Goal: Information Seeking & Learning: Find specific page/section

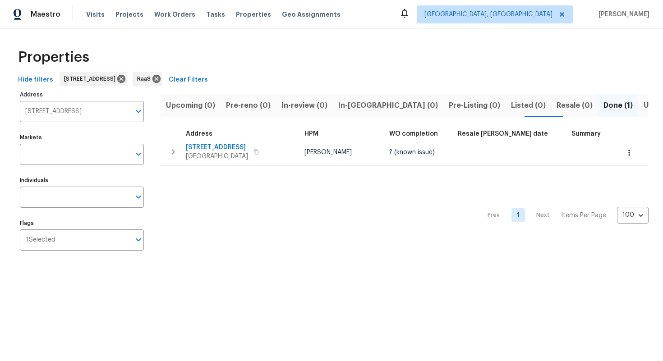
click at [72, 110] on input "[STREET_ADDRESS]" at bounding box center [75, 111] width 110 height 21
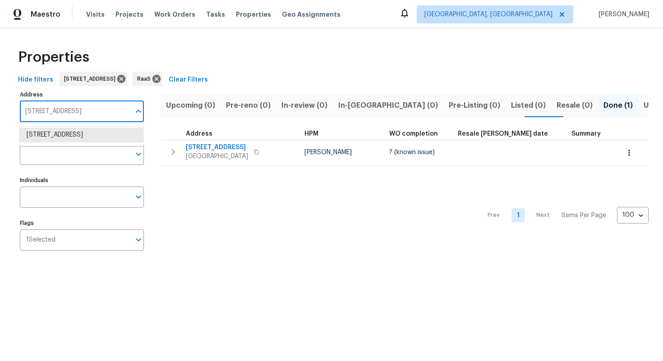
paste input "[STREET_ADDRESS][PERSON_NAME]"
type input "[STREET_ADDRESS][PERSON_NAME]"
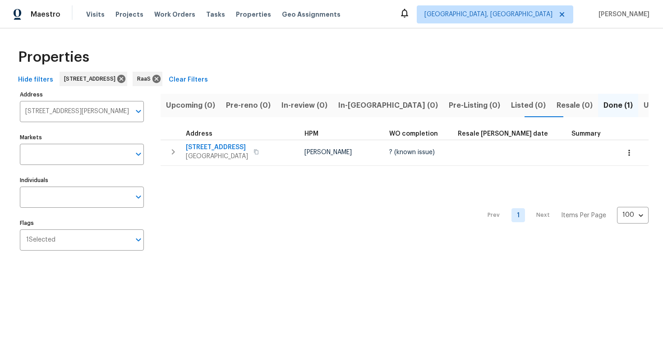
scroll to position [0, 0]
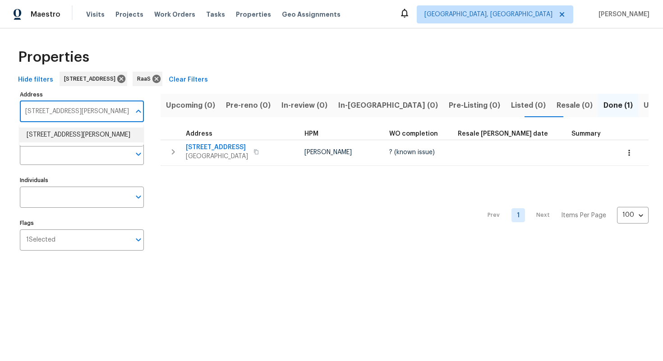
click at [95, 133] on li "[STREET_ADDRESS][PERSON_NAME]" at bounding box center [81, 135] width 124 height 15
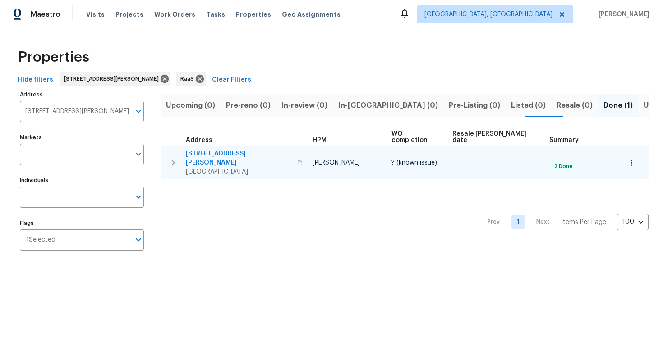
click at [214, 149] on span "[STREET_ADDRESS][PERSON_NAME]" at bounding box center [239, 158] width 106 height 18
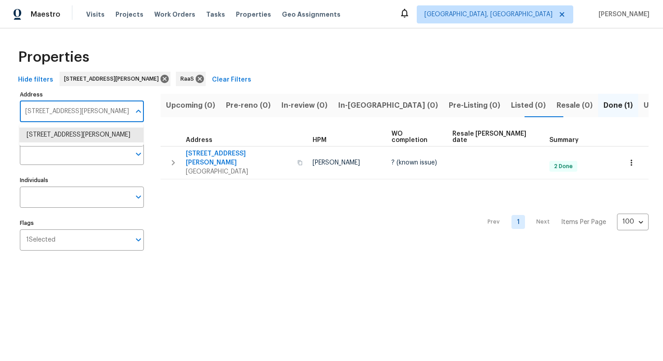
click at [72, 109] on input "[STREET_ADDRESS][PERSON_NAME]" at bounding box center [75, 111] width 110 height 21
paste input "[STREET_ADDRESS]"
type input "[STREET_ADDRESS]"
click at [74, 133] on li "[STREET_ADDRESS]" at bounding box center [81, 135] width 124 height 15
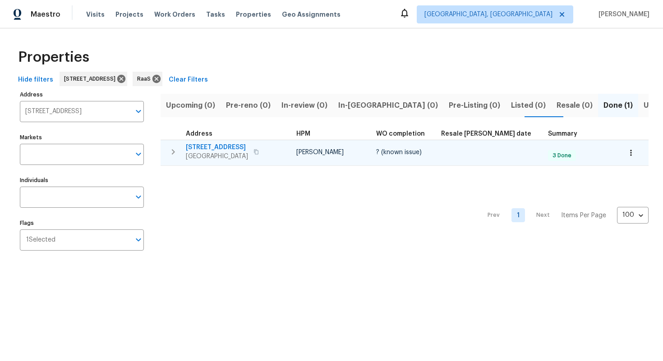
click at [225, 143] on span "[STREET_ADDRESS]" at bounding box center [217, 147] width 62 height 9
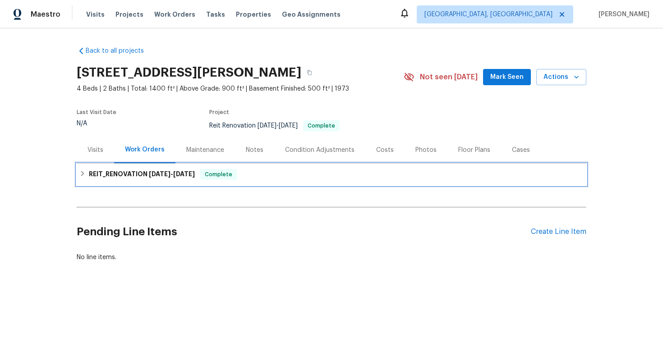
click at [193, 171] on span "9/11/25" at bounding box center [184, 174] width 22 height 6
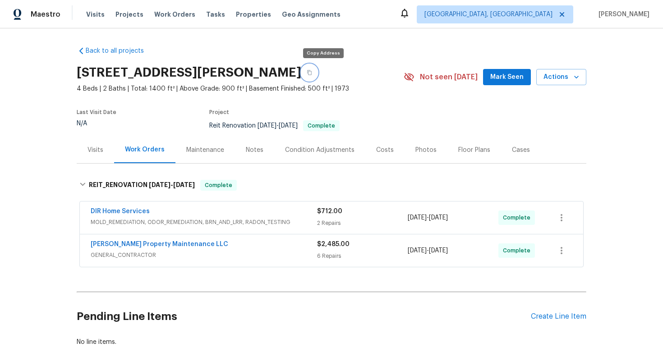
click at [317, 74] on button "button" at bounding box center [309, 72] width 16 height 16
drag, startPoint x: 88, startPoint y: 207, endPoint x: 157, endPoint y: 208, distance: 69.0
click at [157, 208] on div "DIR Home Services MOLD_REMEDIATION, ODOR_REMEDIATION, BRN_AND_LRR, RADON_TESTIN…" at bounding box center [331, 218] width 503 height 32
copy link "DIR Home Services"
drag, startPoint x: 89, startPoint y: 243, endPoint x: 215, endPoint y: 240, distance: 126.3
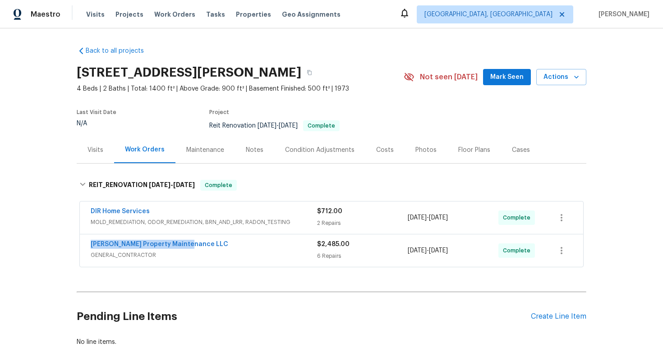
click at [215, 240] on div "Glen Property Maintenance LLC GENERAL_CONTRACTOR $2,485.00 6 Repairs 9/9/2025 -…" at bounding box center [331, 250] width 503 height 32
copy link "Glen Property Maintenance LLC"
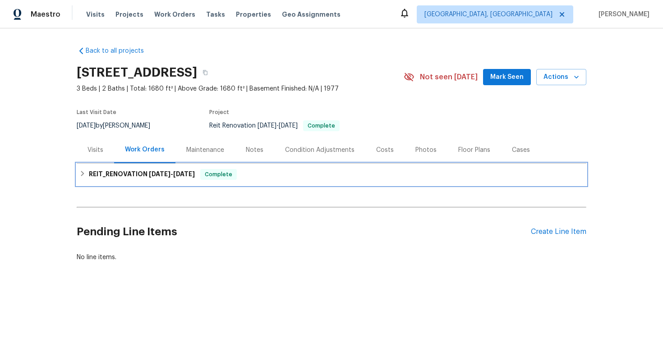
click at [179, 174] on span "10/8/25" at bounding box center [184, 174] width 22 height 6
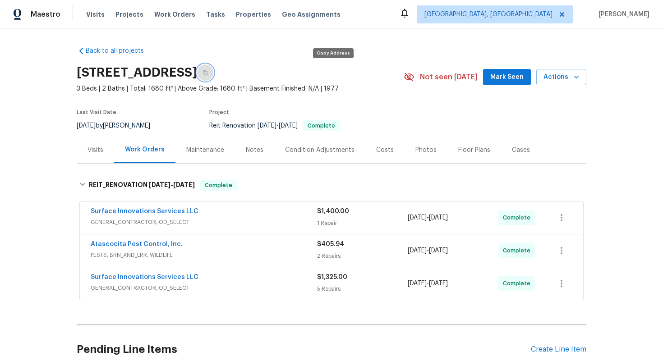
click at [208, 70] on icon "button" at bounding box center [204, 72] width 5 height 5
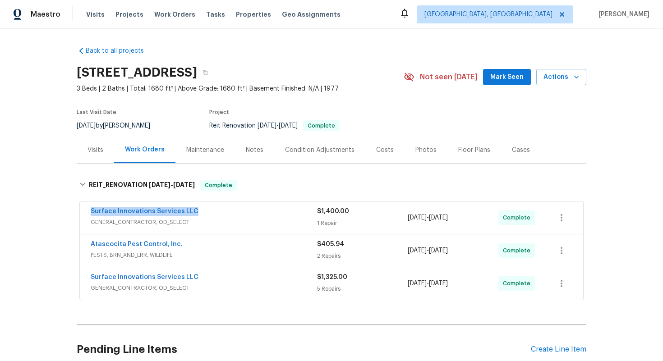
drag, startPoint x: 87, startPoint y: 209, endPoint x: 207, endPoint y: 212, distance: 120.0
click at [207, 212] on div "Surface Innovations Services LLC GENERAL_CONTRACTOR, OD_SELECT $1,400.00 1 Repa…" at bounding box center [331, 218] width 503 height 32
copy link "Surface Innovations Services LLC"
click at [381, 149] on div "Costs" at bounding box center [385, 150] width 18 height 9
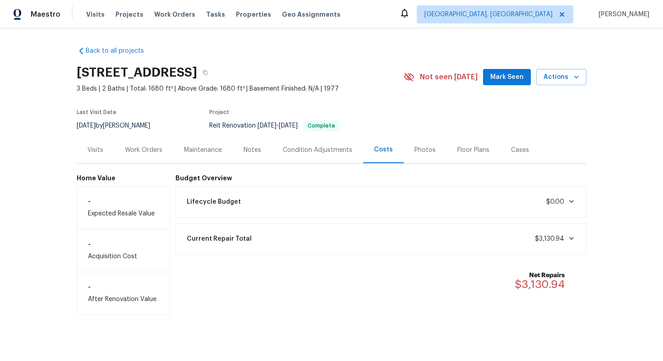
click at [151, 153] on div "Work Orders" at bounding box center [143, 150] width 37 height 9
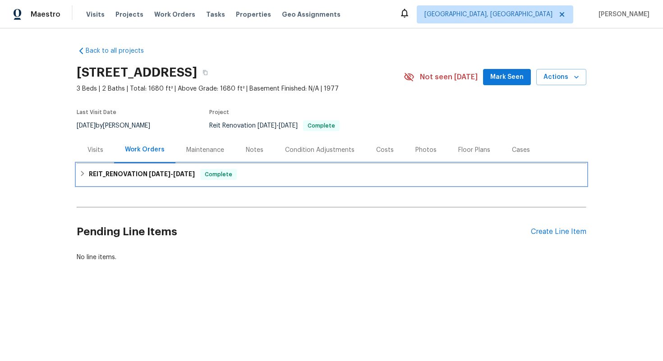
click at [142, 176] on h6 "REIT_RENOVATION 9/16/25 - 10/8/25" at bounding box center [142, 174] width 106 height 11
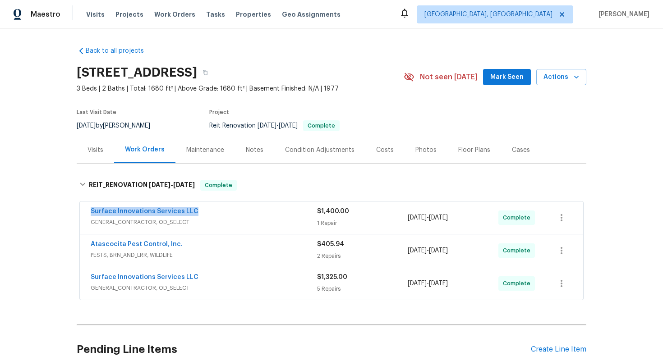
drag, startPoint x: 87, startPoint y: 211, endPoint x: 223, endPoint y: 211, distance: 135.3
click at [223, 211] on div "Surface Innovations Services LLC GENERAL_CONTRACTOR, OD_SELECT $1,400.00 1 Repa…" at bounding box center [331, 218] width 503 height 32
copy link "Surface Innovations Services LLC"
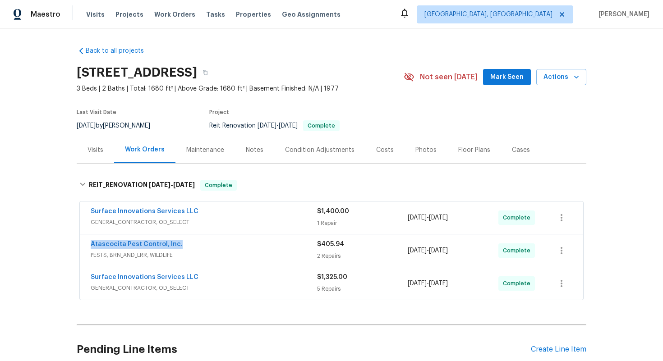
drag, startPoint x: 87, startPoint y: 243, endPoint x: 184, endPoint y: 244, distance: 96.9
click at [184, 244] on div "Atascocita Pest Control, Inc. PESTS, BRN_AND_LRR, WILDLIFE $405.94 2 Repairs 10…" at bounding box center [331, 250] width 503 height 32
copy link "Atascocita Pest Control, Inc."
drag, startPoint x: 86, startPoint y: 275, endPoint x: 234, endPoint y: 276, distance: 148.4
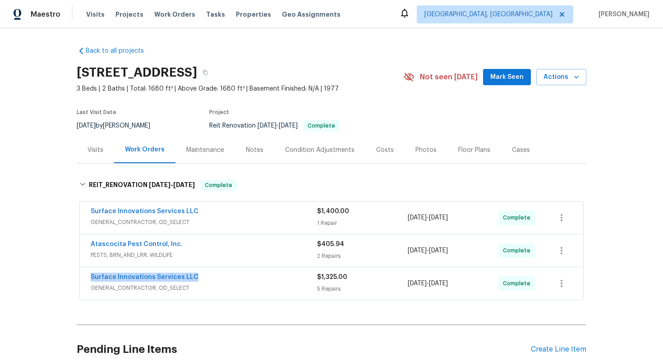
click at [234, 276] on div "Surface Innovations Services LLC GENERAL_CONTRACTOR, OD_SELECT $1,325.00 5 Repa…" at bounding box center [331, 283] width 503 height 32
copy link "Surface Innovations Services LLC"
